Goal: Information Seeking & Learning: Learn about a topic

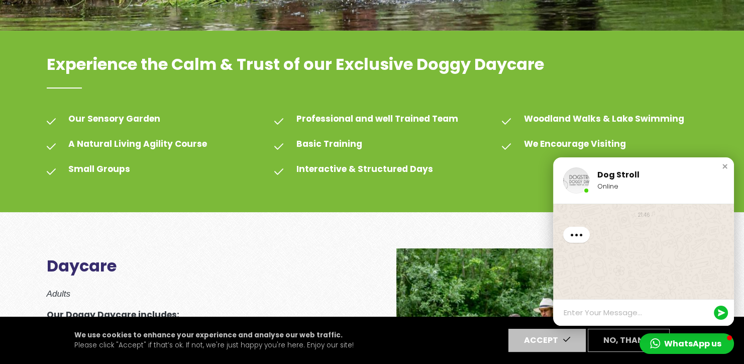
scroll to position [313, 0]
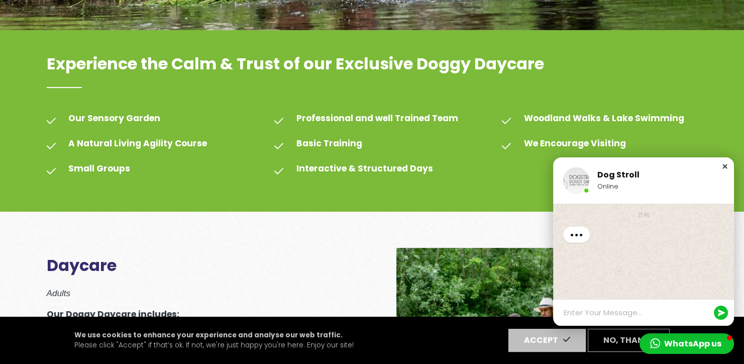
click at [724, 166] on div "Close chat window" at bounding box center [725, 166] width 10 height 10
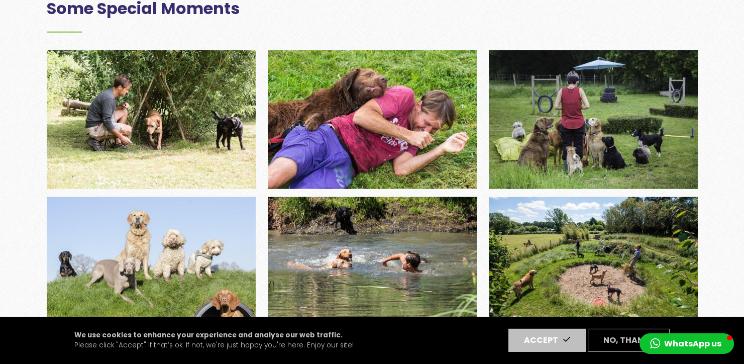
scroll to position [3090, 0]
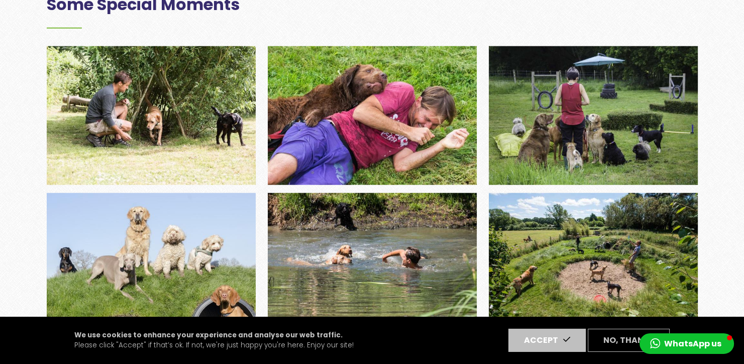
click at [412, 96] on img at bounding box center [372, 115] width 209 height 138
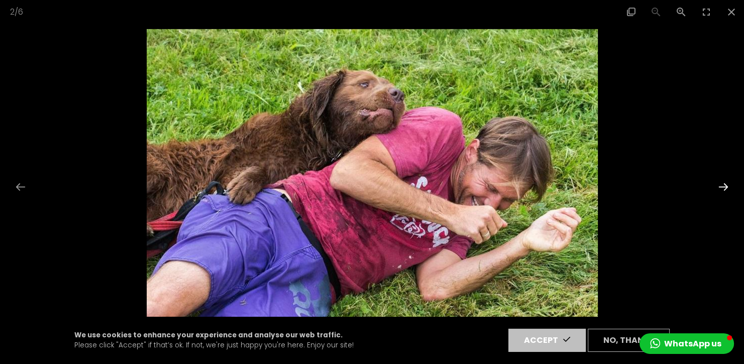
click at [723, 186] on button "Next slide" at bounding box center [723, 187] width 21 height 20
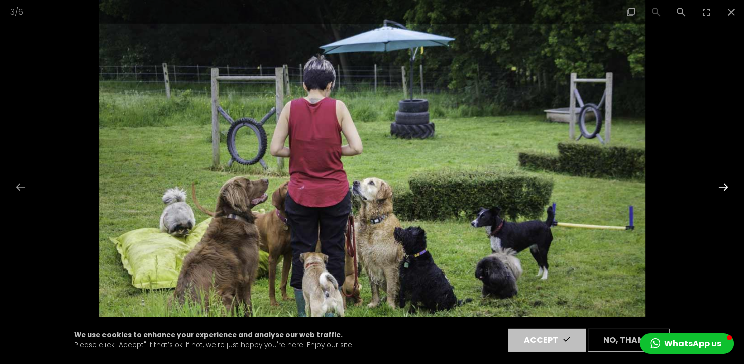
click at [723, 186] on button "Next slide" at bounding box center [723, 187] width 21 height 20
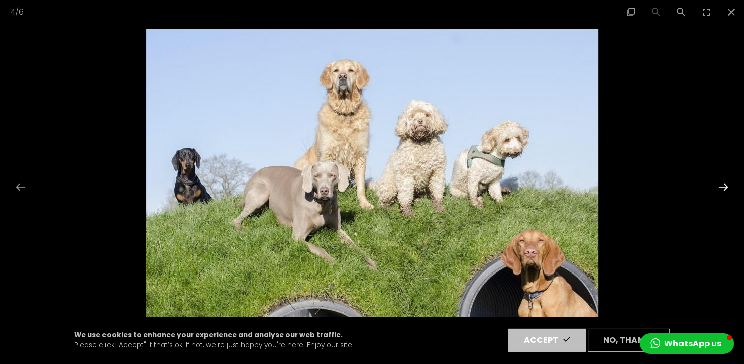
click at [723, 186] on button "Next slide" at bounding box center [723, 187] width 21 height 20
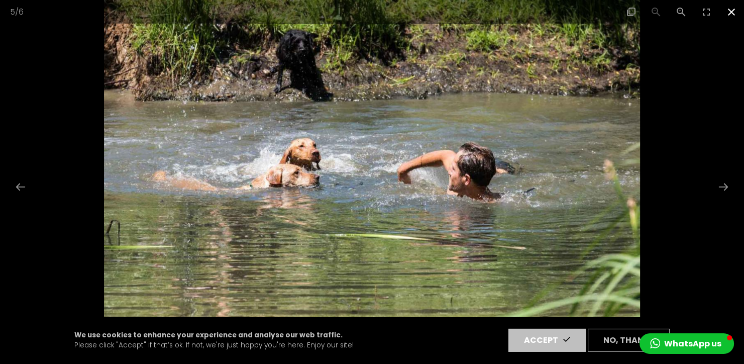
click at [731, 4] on button "Close gallery" at bounding box center [731, 12] width 25 height 24
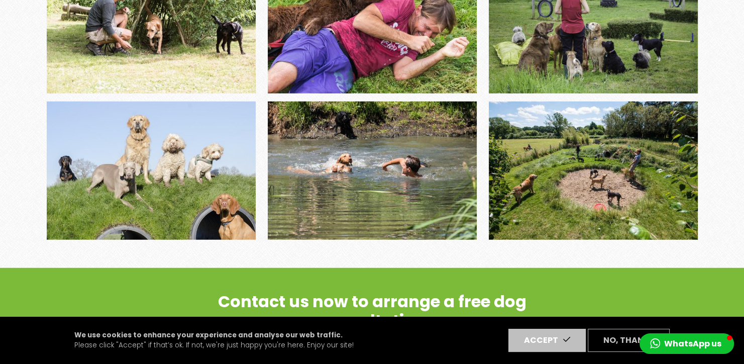
scroll to position [3188, 0]
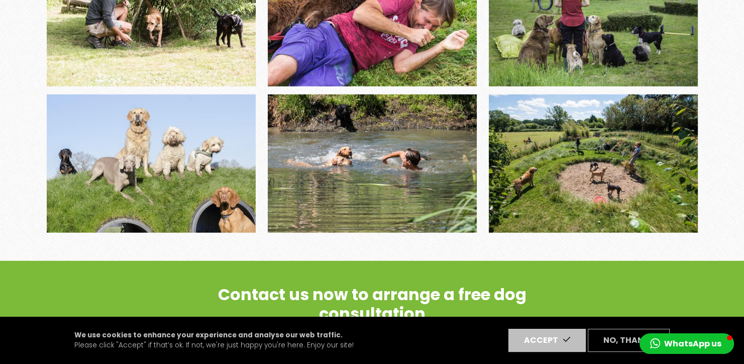
click at [605, 113] on img at bounding box center [593, 163] width 209 height 138
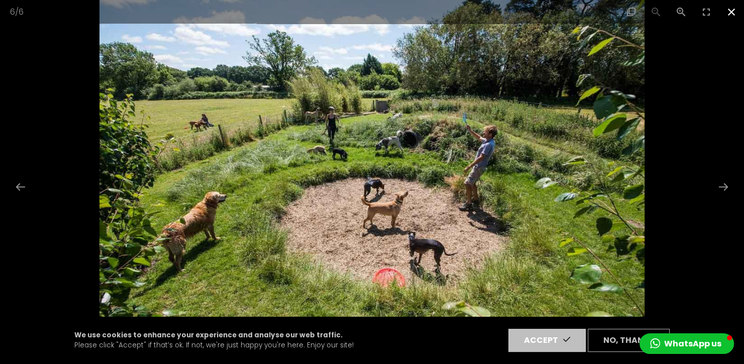
click at [731, 10] on button "Close gallery" at bounding box center [731, 12] width 25 height 24
